Goal: Information Seeking & Learning: Understand process/instructions

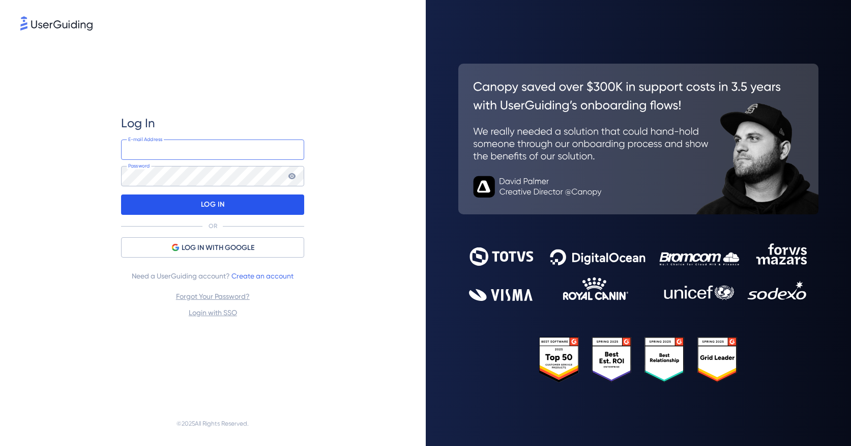
type input "[PERSON_NAME][EMAIL_ADDRESS][DOMAIN_NAME]"
click at [241, 204] on div "LOG IN" at bounding box center [212, 204] width 183 height 20
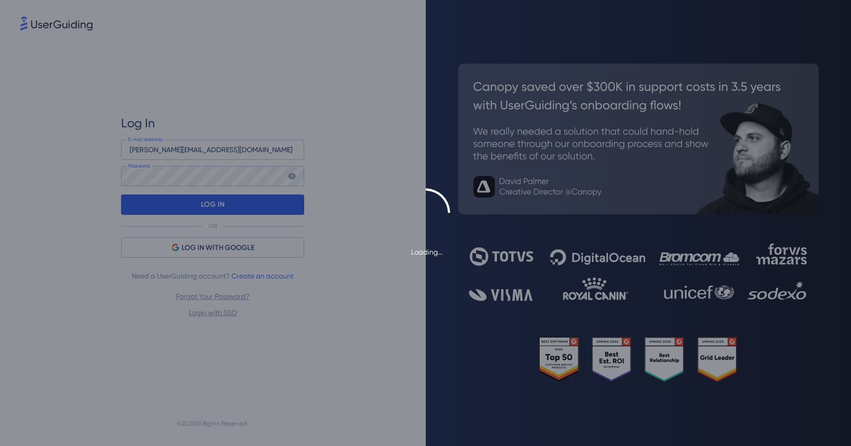
click at [241, 204] on div "Loading..." at bounding box center [425, 223] width 851 height 70
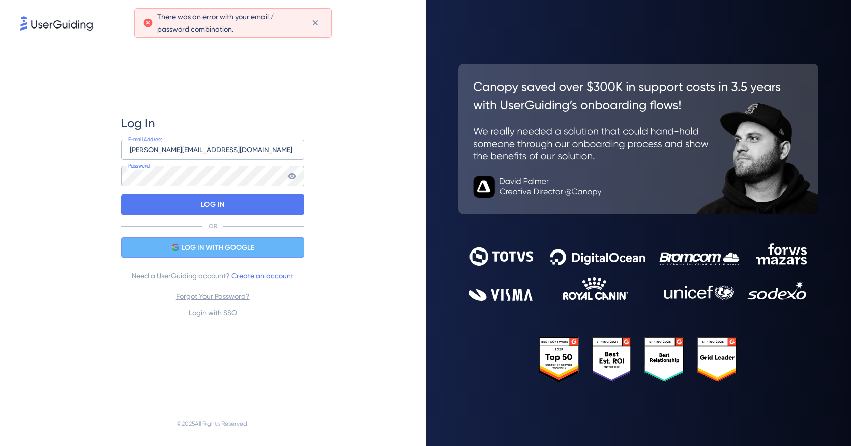
click at [220, 247] on span "LOG IN WITH GOOGLE" at bounding box center [218, 248] width 73 height 12
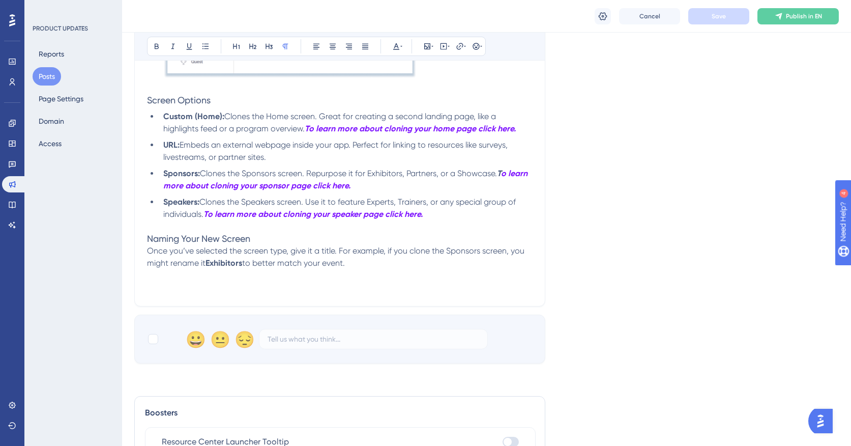
scroll to position [620, 0]
click at [483, 128] on strong "To learn more about cloning your home page click here." at bounding box center [410, 128] width 211 height 10
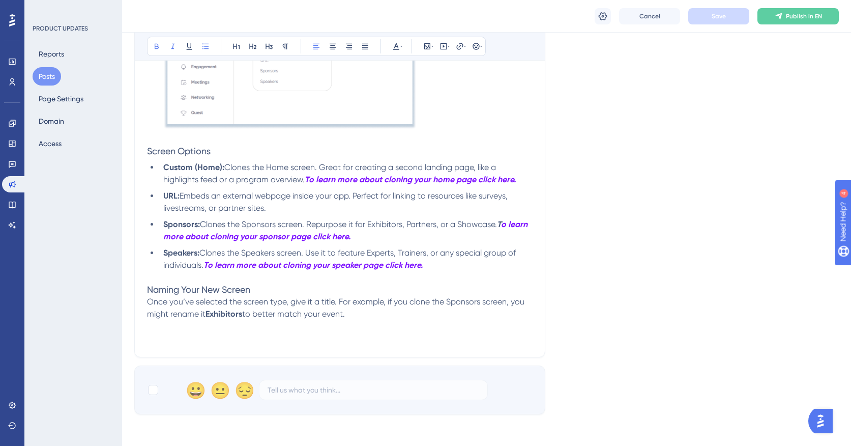
scroll to position [569, 0]
click at [395, 209] on li "URL: Embeds an external webpage inside your app. Perfect for linking to resourc…" at bounding box center [346, 201] width 374 height 24
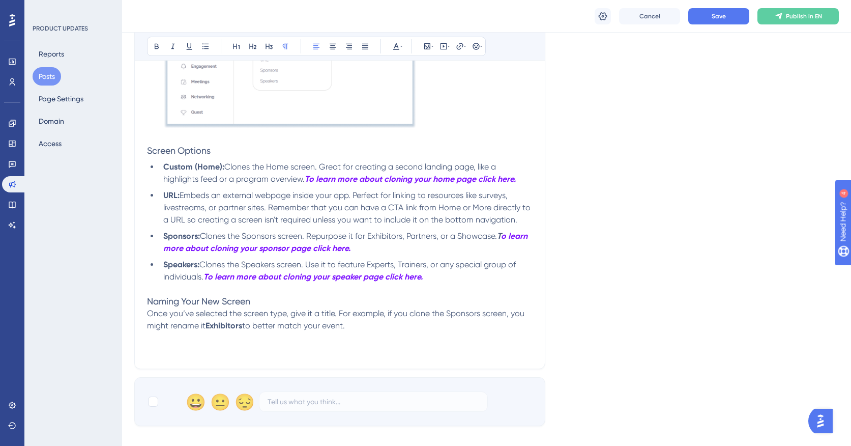
drag, startPoint x: 366, startPoint y: 324, endPoint x: 255, endPoint y: 324, distance: 110.4
click at [255, 324] on p "Once you’ve selected the screen type, give it a title. For example, if you clon…" at bounding box center [340, 319] width 386 height 24
click at [262, 324] on span "to better match your event." at bounding box center [293, 326] width 103 height 10
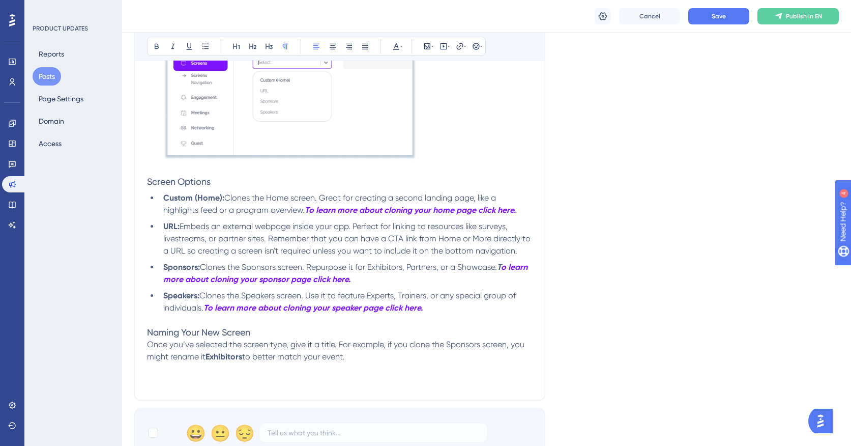
scroll to position [536, 0]
click at [807, 13] on span "Publish in EN" at bounding box center [804, 16] width 36 height 8
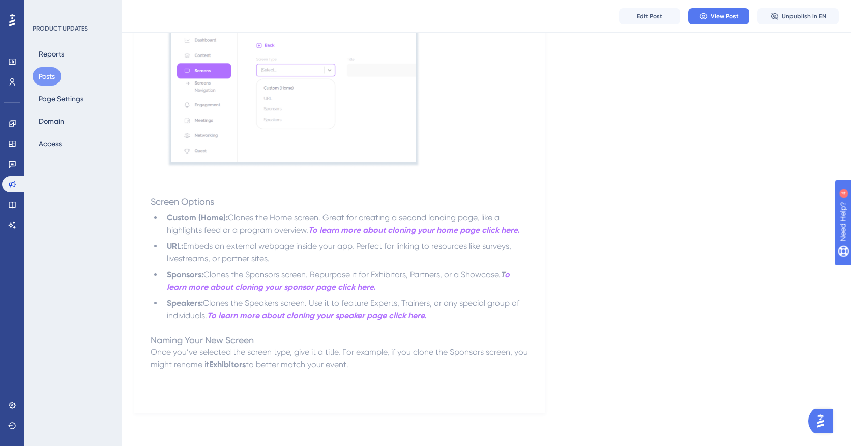
scroll to position [0, 0]
